Goal: Task Accomplishment & Management: Complete application form

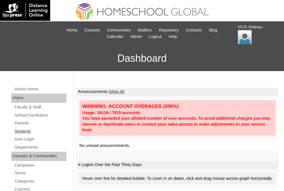
click at [26, 132] on link "Students" at bounding box center [40, 131] width 52 height 7
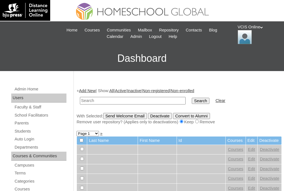
click at [92, 103] on input "text" at bounding box center [133, 101] width 106 height 8
click at [86, 102] on input "text" at bounding box center [133, 101] width 106 height 8
type input "VCIS020-8B-SA2025"
click at [192, 99] on input "Search" at bounding box center [200, 101] width 17 height 6
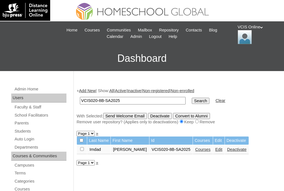
click at [195, 150] on link "Courses" at bounding box center [202, 149] width 15 height 4
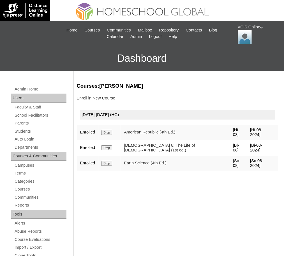
click at [90, 96] on link "Enroll in New Course" at bounding box center [96, 98] width 39 height 4
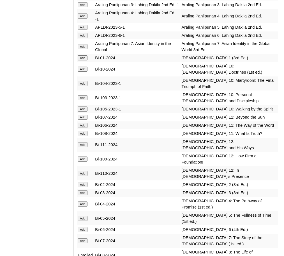
scroll to position [1600, 0]
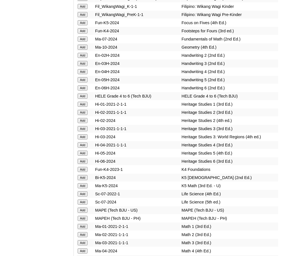
scroll to position [2020, 0]
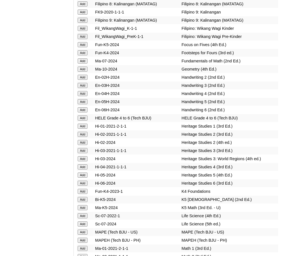
scroll to position [2105, 0]
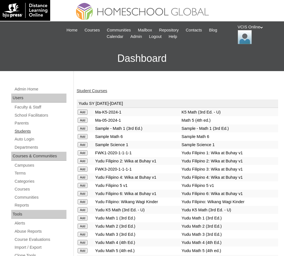
click at [22, 130] on link "Students" at bounding box center [40, 131] width 52 height 7
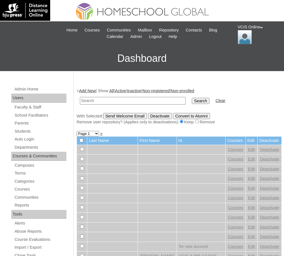
click at [97, 102] on input "text" at bounding box center [133, 101] width 106 height 8
paste input "VCIS020-8B-SA2025"
type input "VCIS020-8B-SA2025"
click at [192, 101] on input "Search" at bounding box center [200, 101] width 17 height 6
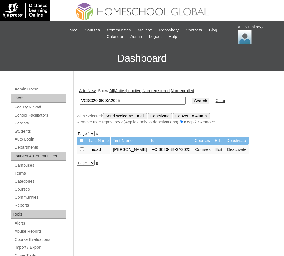
click at [195, 150] on link "Courses" at bounding box center [202, 149] width 15 height 4
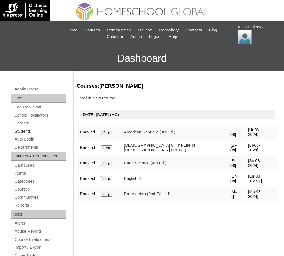
click at [24, 133] on link "Students" at bounding box center [40, 131] width 52 height 7
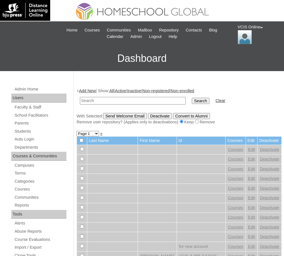
click at [98, 101] on input "text" at bounding box center [133, 101] width 106 height 8
paste input "VCIS021-8B-SA2025"
type input "VCIS021-8B-SA2025"
click at [192, 102] on input "Search" at bounding box center [200, 101] width 17 height 6
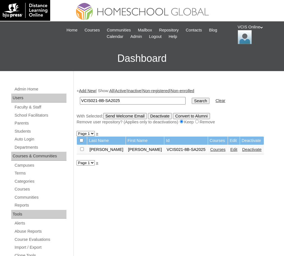
click at [210, 150] on link "Courses" at bounding box center [217, 149] width 15 height 4
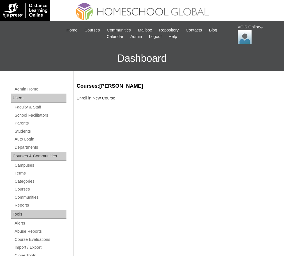
click at [103, 97] on link "Enroll in New Course" at bounding box center [96, 98] width 39 height 4
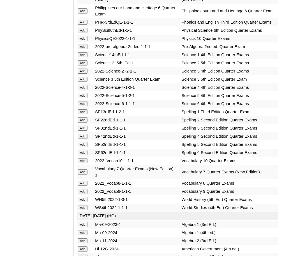
scroll to position [1207, 0]
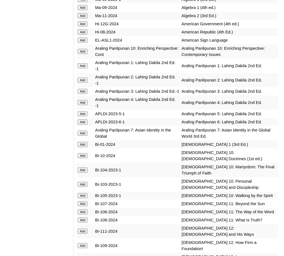
scroll to position [1347, 0]
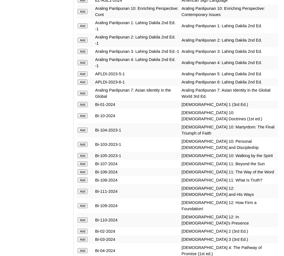
scroll to position [1431, 0]
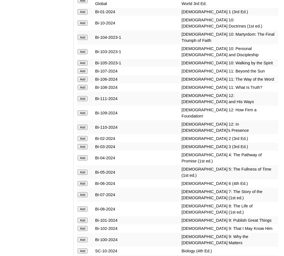
scroll to position [1487, 0]
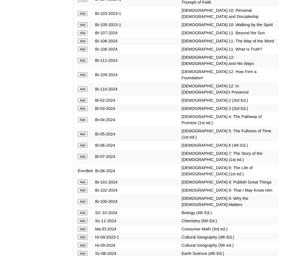
scroll to position [1571, 0]
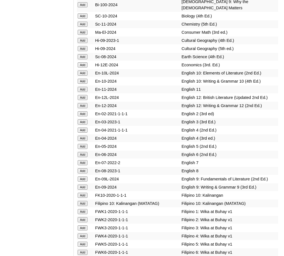
scroll to position [1852, 0]
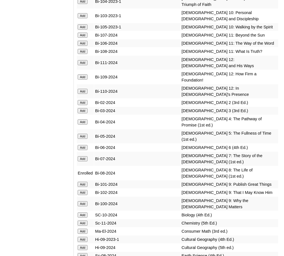
scroll to position [1571, 0]
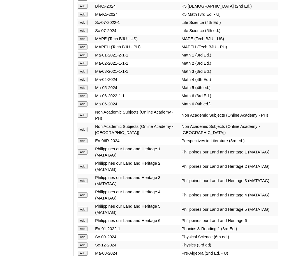
scroll to position [2189, 0]
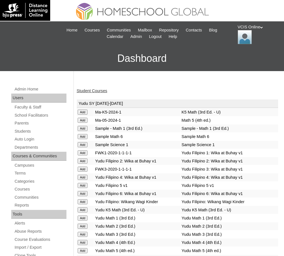
click at [84, 90] on link "Student Courses" at bounding box center [92, 90] width 31 height 4
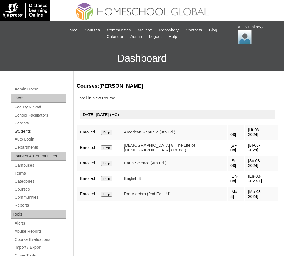
drag, startPoint x: 25, startPoint y: 130, endPoint x: 21, endPoint y: 130, distance: 3.9
click at [25, 130] on link "Students" at bounding box center [40, 131] width 52 height 7
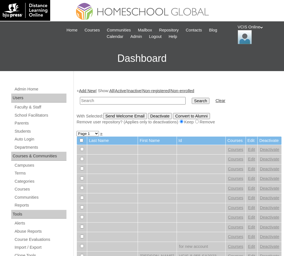
click at [91, 100] on input "text" at bounding box center [133, 101] width 106 height 8
paste input "VCIS022-8B-SA2025"
type input "VCIS022-8B-SA2025"
click at [192, 101] on input "Search" at bounding box center [200, 101] width 17 height 6
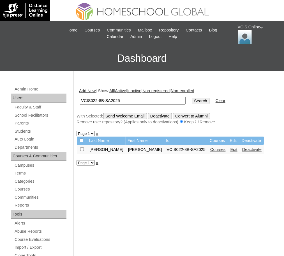
click at [210, 149] on link "Courses" at bounding box center [217, 149] width 15 height 4
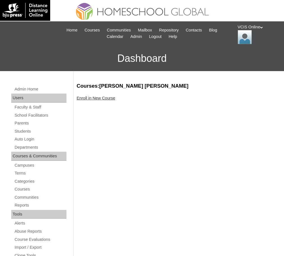
click at [88, 97] on link "Enroll in New Course" at bounding box center [96, 98] width 39 height 4
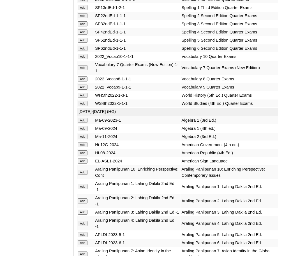
scroll to position [1235, 0]
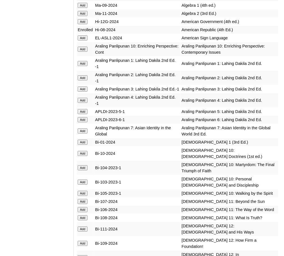
scroll to position [1375, 0]
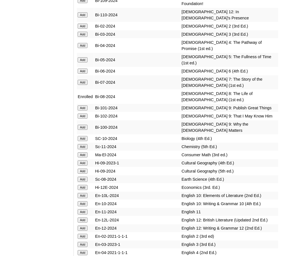
scroll to position [1600, 0]
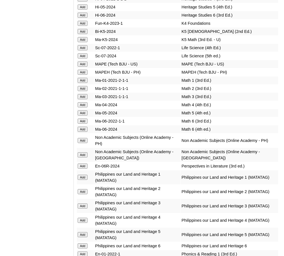
scroll to position [2161, 0]
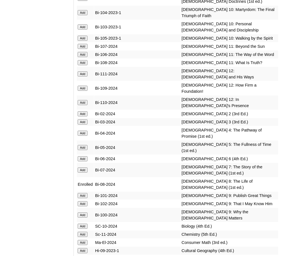
scroll to position [1515, 0]
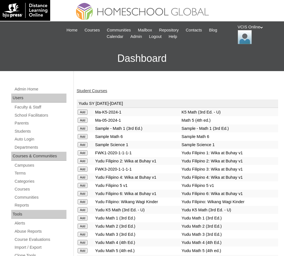
click at [88, 90] on link "Student Courses" at bounding box center [92, 90] width 31 height 4
